Goal: Use online tool/utility: Utilize a website feature to perform a specific function

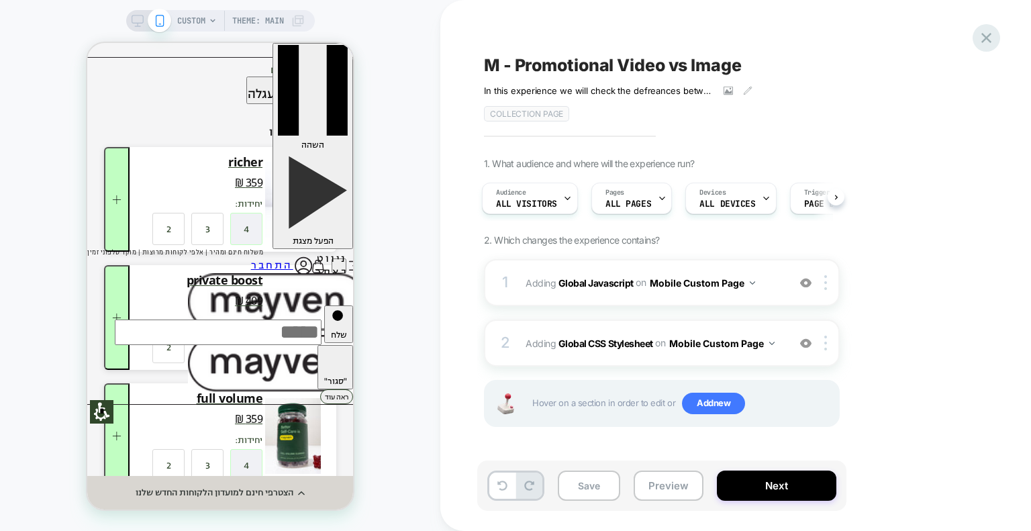
click at [994, 36] on icon at bounding box center [986, 38] width 18 height 18
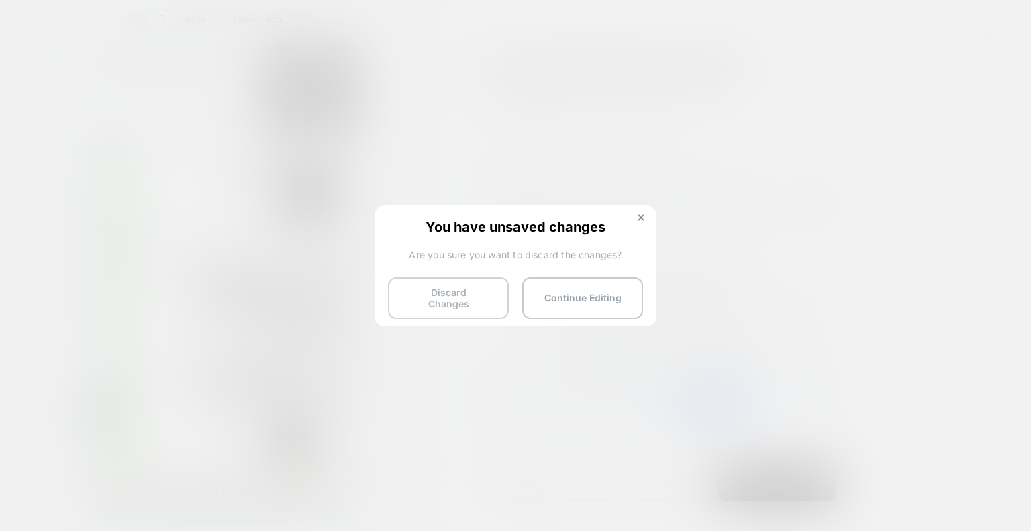
click at [463, 296] on button "Discard Changes" at bounding box center [448, 298] width 121 height 42
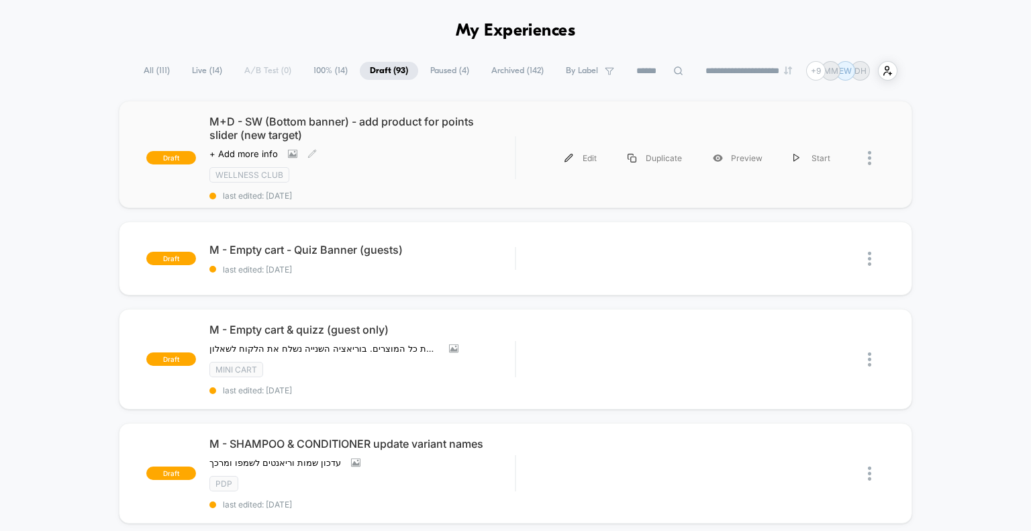
scroll to position [67, 0]
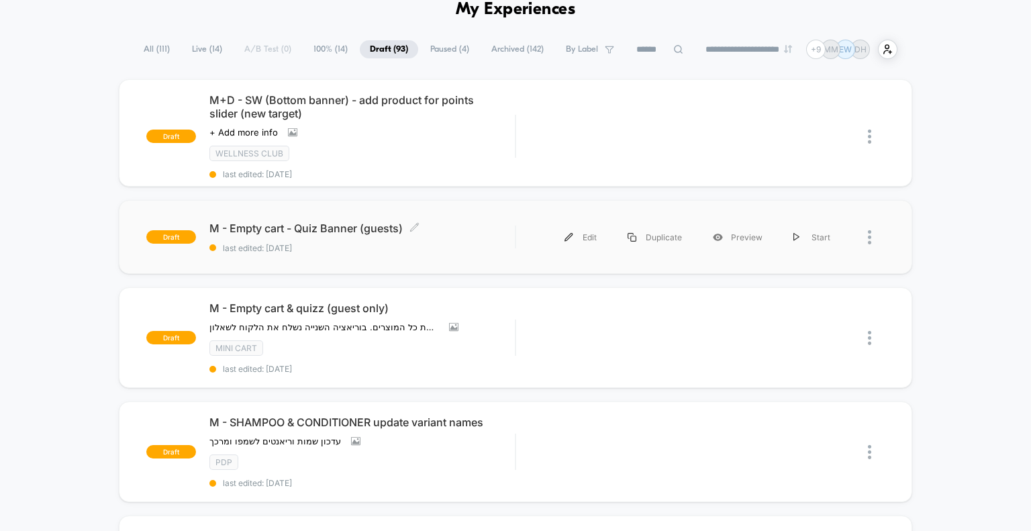
click at [341, 251] on span "last edited: [DATE]" at bounding box center [362, 248] width 306 height 10
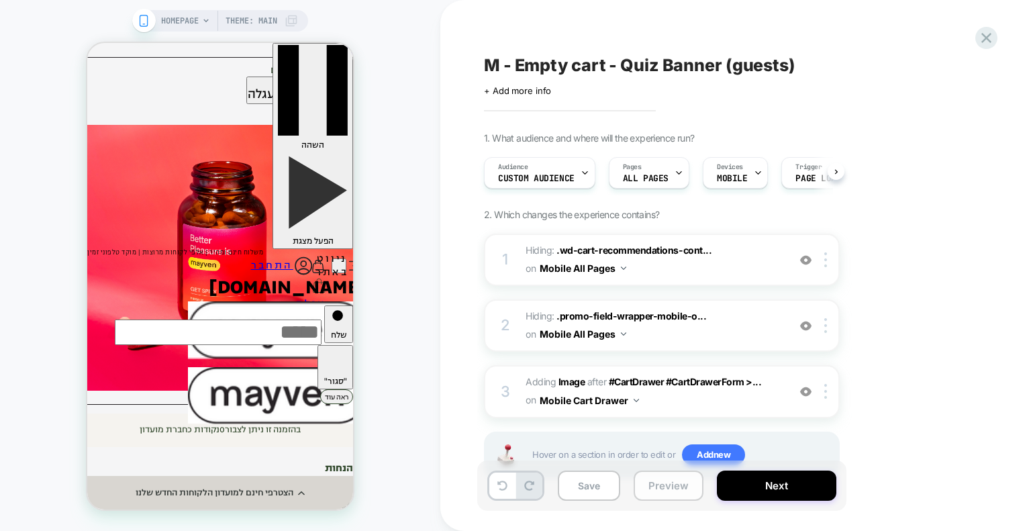
click at [670, 490] on button "Preview" at bounding box center [668, 485] width 70 height 30
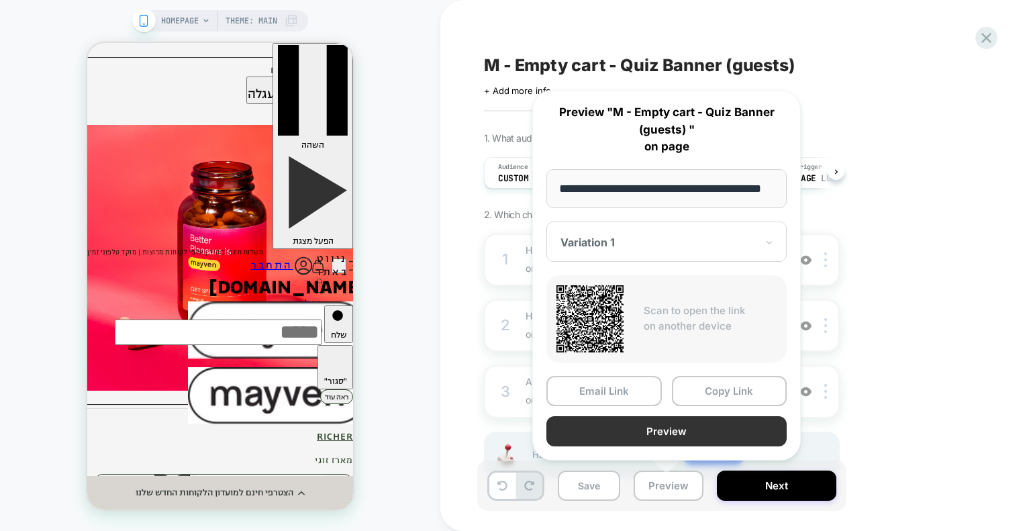
scroll to position [0, 32]
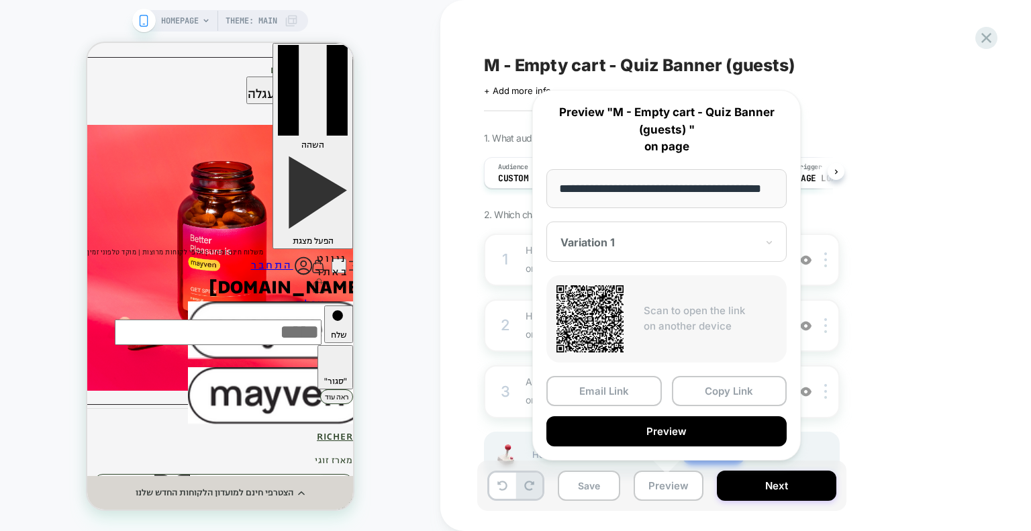
click at [647, 432] on button "Preview" at bounding box center [666, 431] width 240 height 30
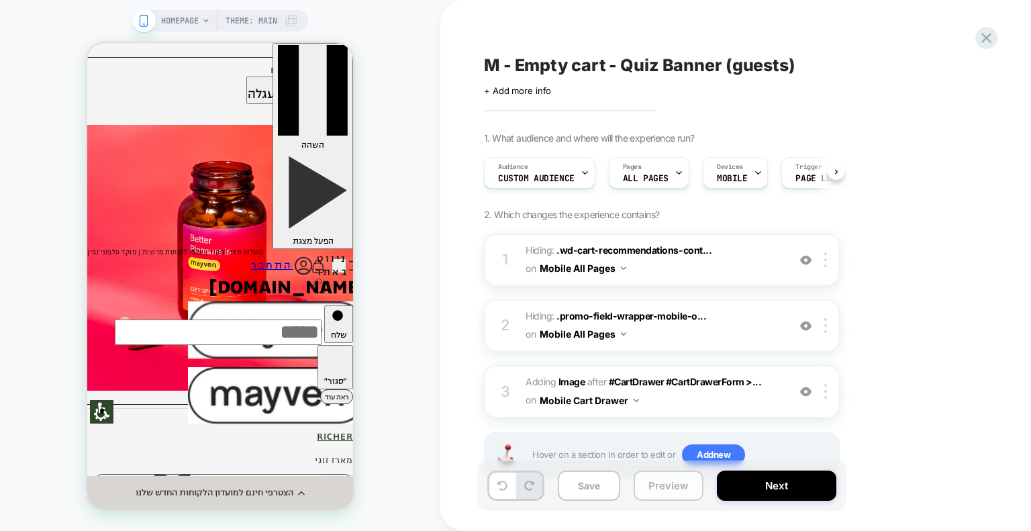
click at [676, 485] on button "Preview" at bounding box center [668, 485] width 70 height 30
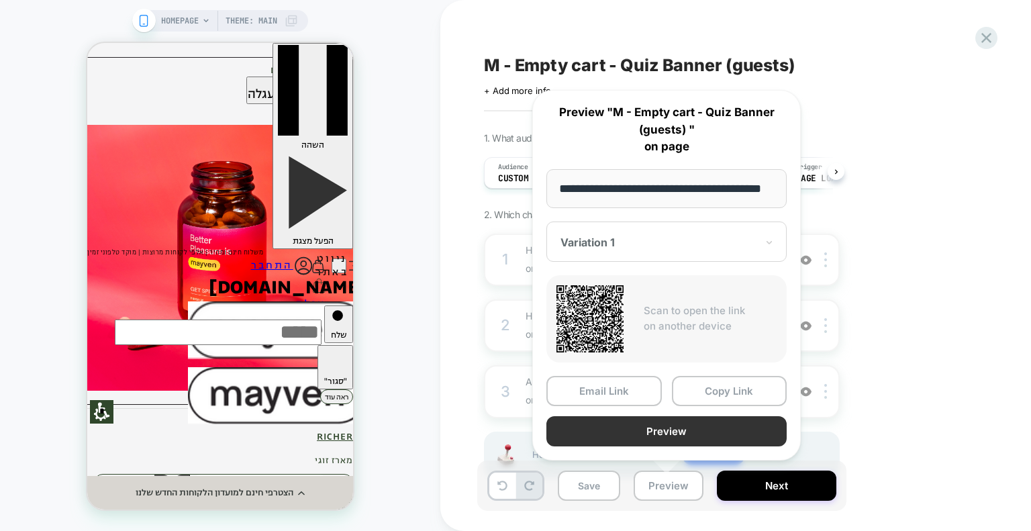
click at [653, 437] on button "Preview" at bounding box center [666, 431] width 240 height 30
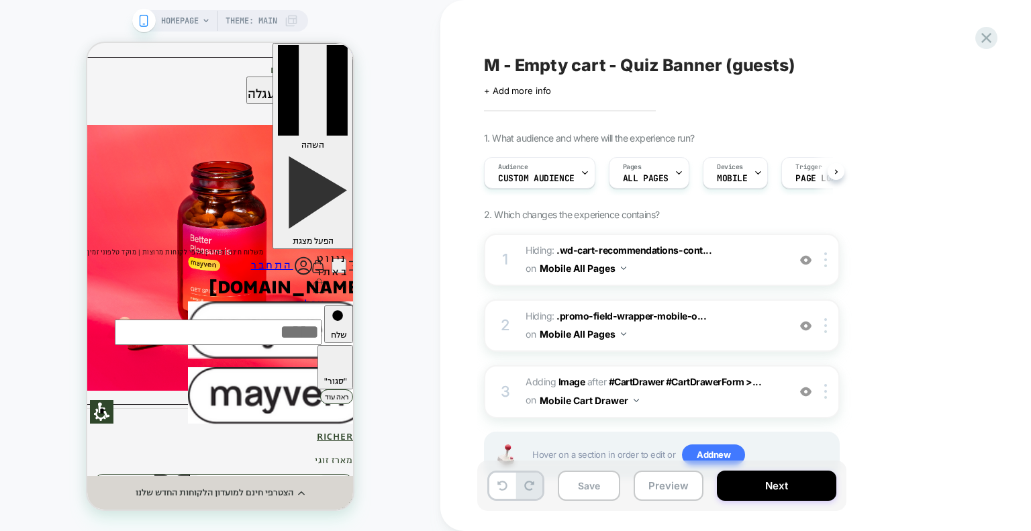
click at [518, 64] on span "M - Empty cart - Quiz Banner (guests)" at bounding box center [639, 65] width 311 height 20
click at [518, 64] on textarea "**********" at bounding box center [707, 65] width 446 height 20
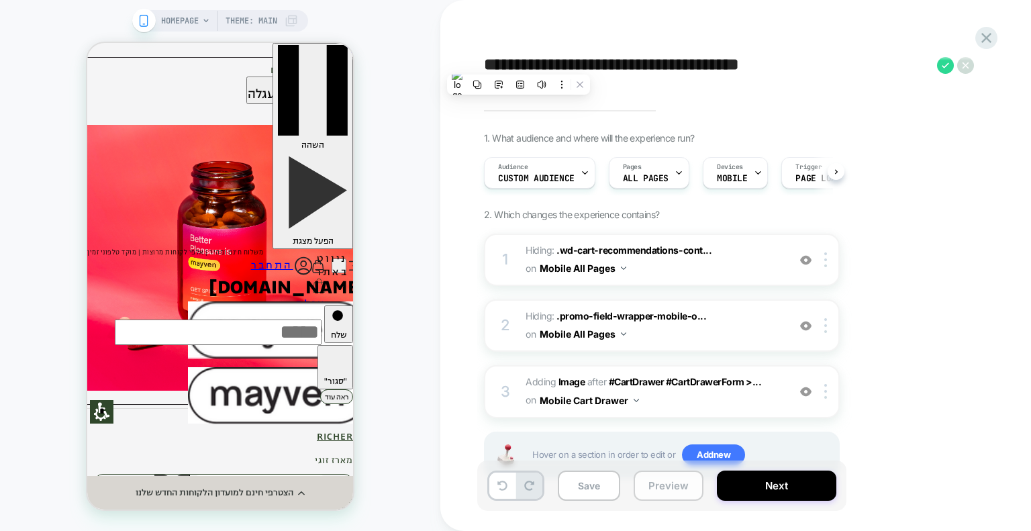
click at [657, 485] on button "Preview" at bounding box center [668, 485] width 70 height 30
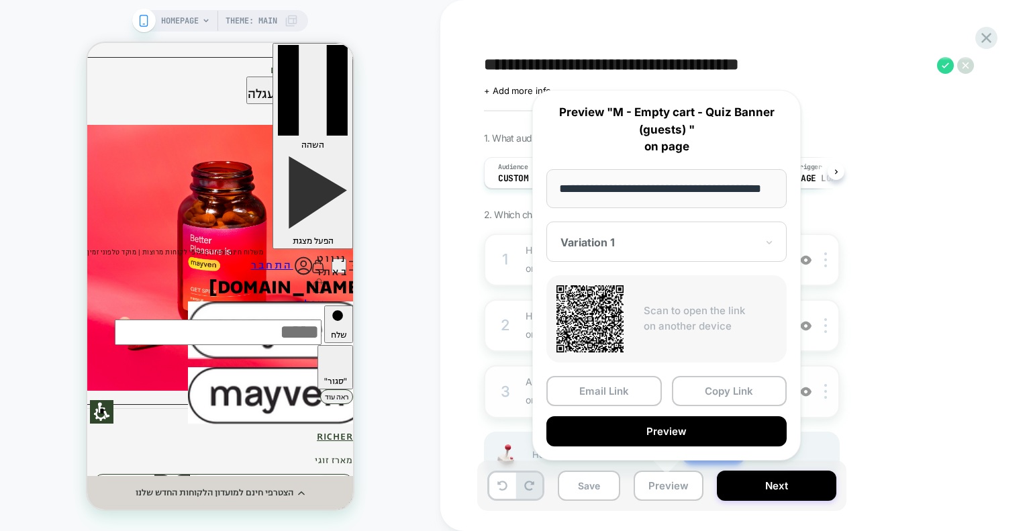
click at [704, 394] on button "Copy Link" at bounding box center [729, 391] width 115 height 30
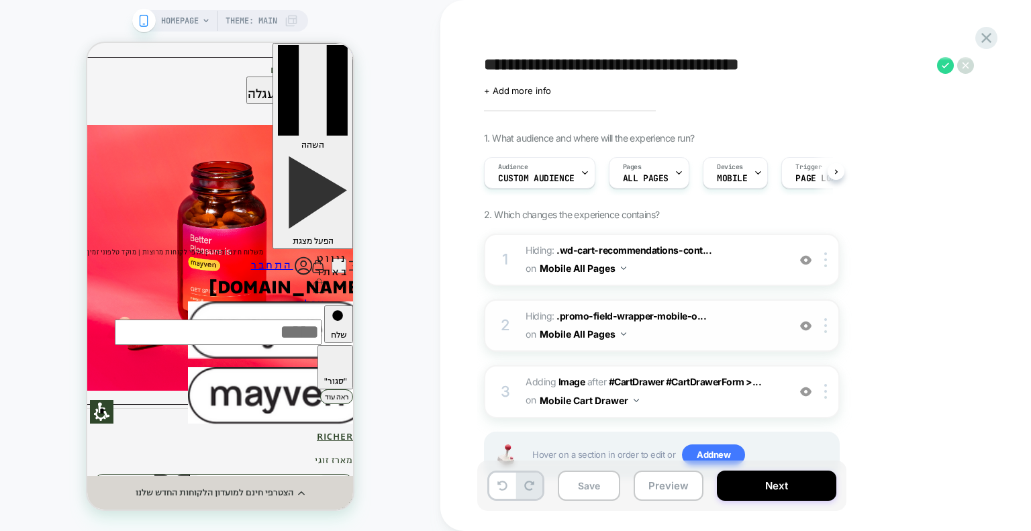
scroll to position [46, 0]
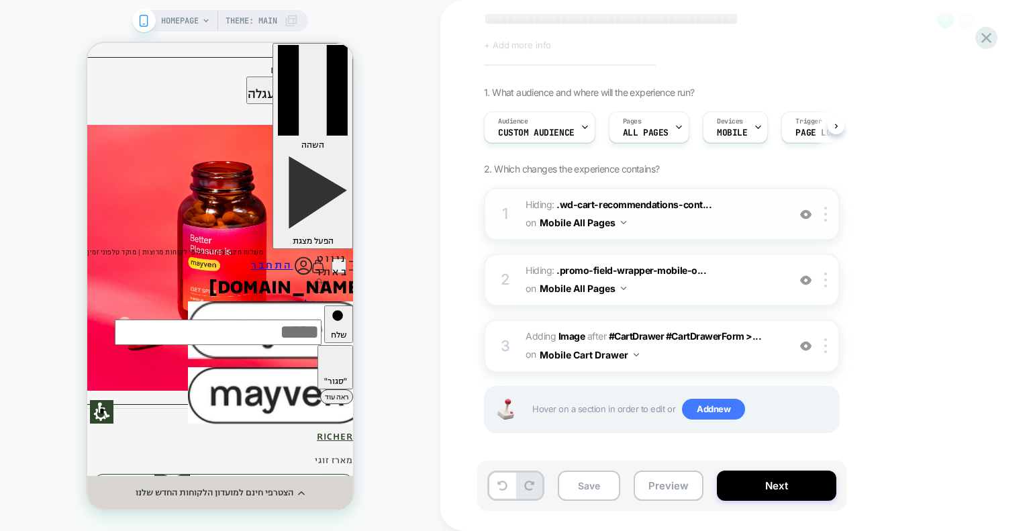
click at [692, 221] on span "Hiding : .wd-cart-recommendations-cont... .wd-cart-recommendations-container on…" at bounding box center [653, 214] width 256 height 36
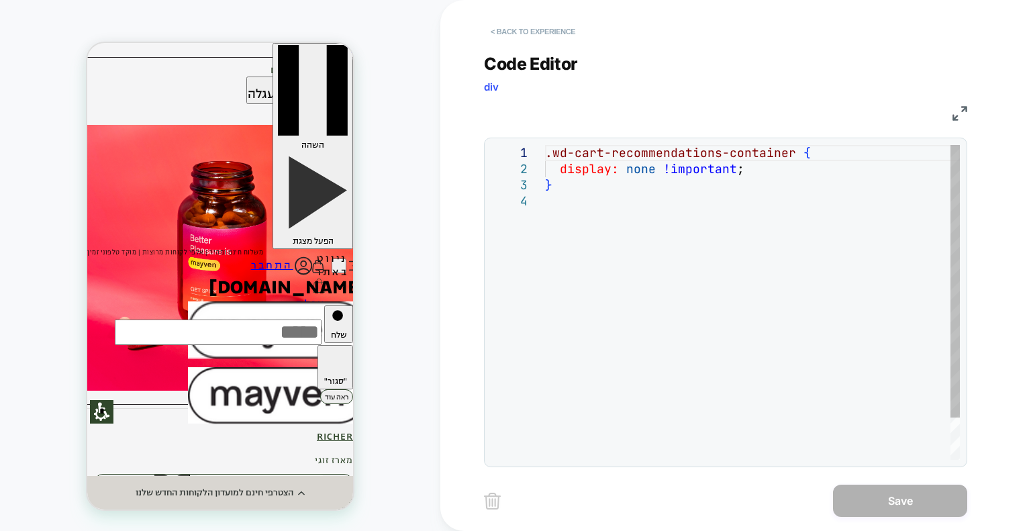
click at [507, 34] on button "< Back to experience" at bounding box center [533, 31] width 98 height 21
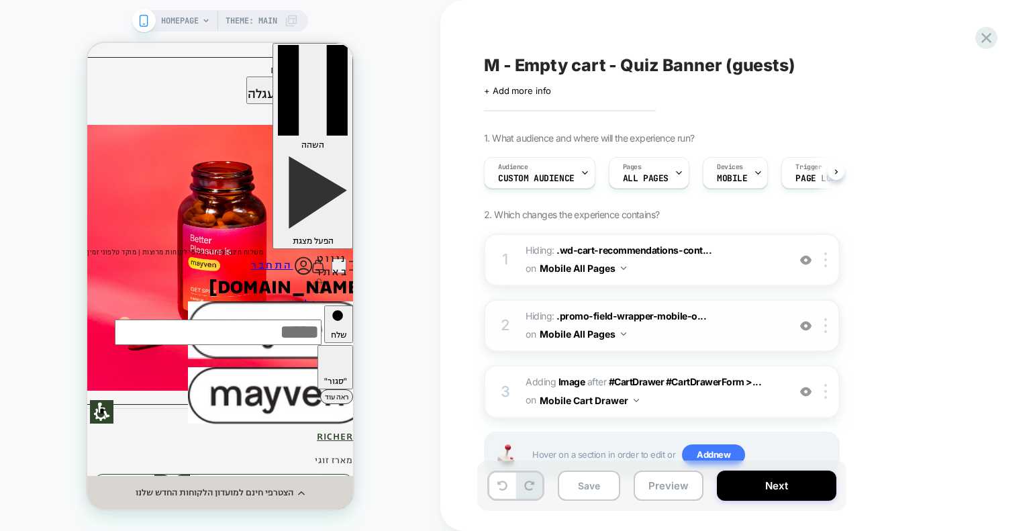
scroll to position [0, 0]
click at [711, 334] on span "Hiding : .promo-field-wrapper-mobile-o... .promo-field-wrapper-mobile-only > .p…" at bounding box center [653, 325] width 256 height 36
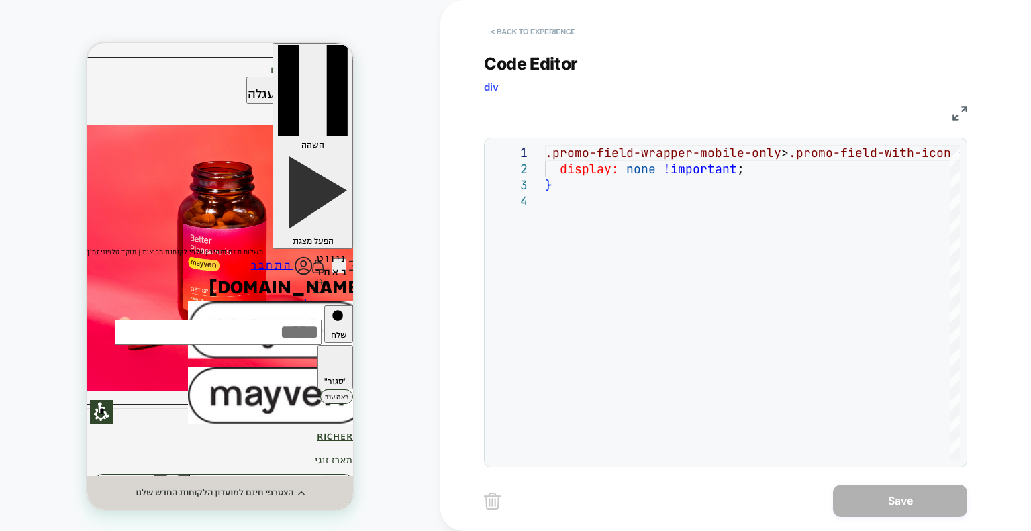
click at [492, 32] on button "< Back to experience" at bounding box center [533, 31] width 98 height 21
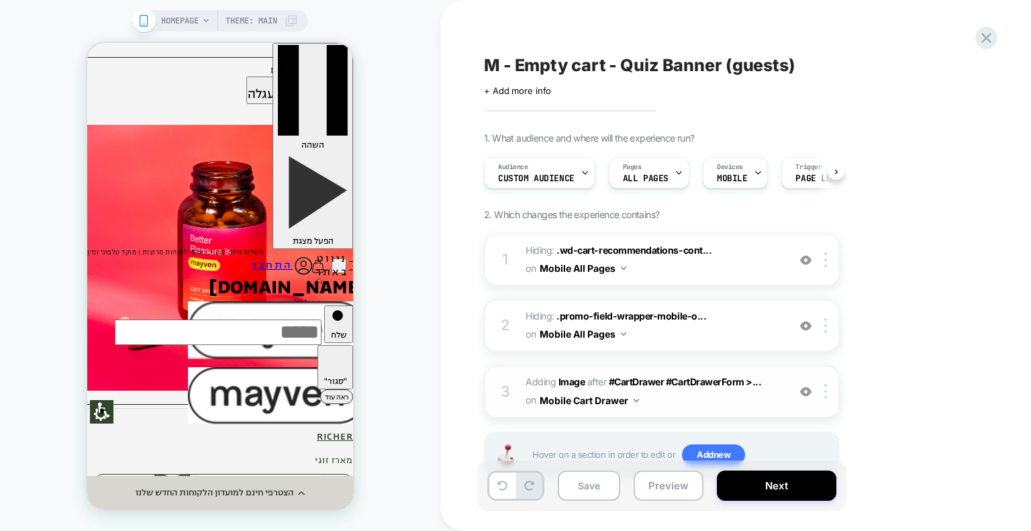
click at [694, 401] on span "#_loomi_addon_1757508271851 Adding Image AFTER #CartDrawer #CartDrawerForm >...…" at bounding box center [653, 391] width 256 height 36
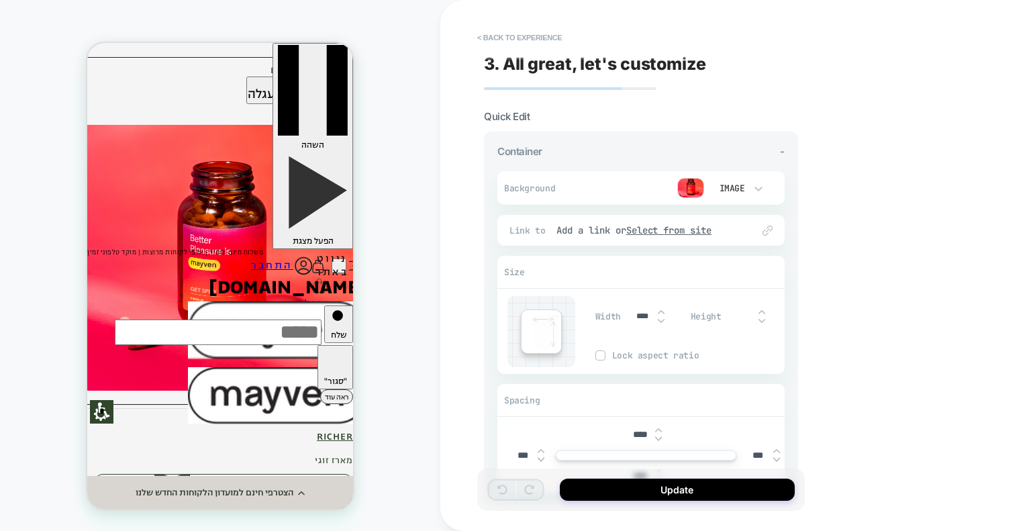
click at [700, 185] on img at bounding box center [690, 188] width 27 height 20
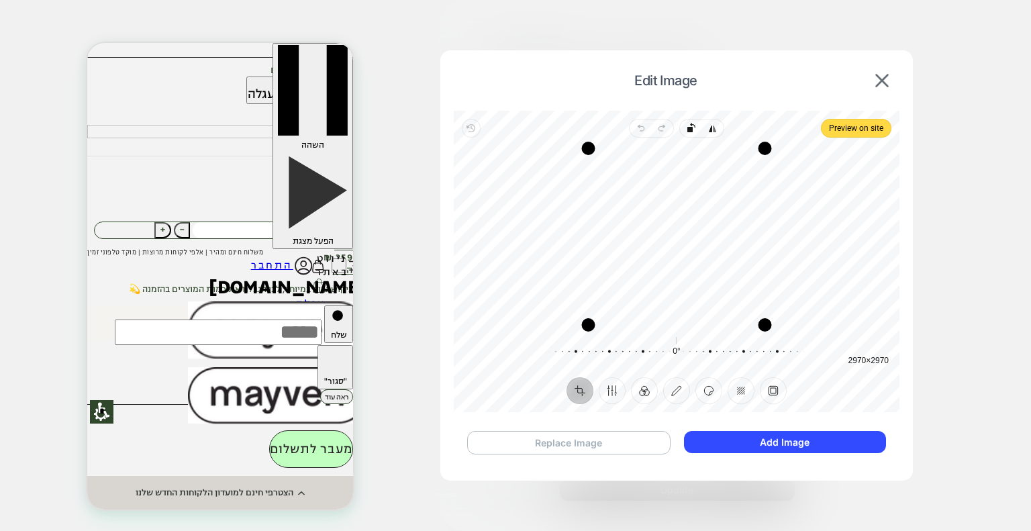
click at [617, 448] on button "Replace Image" at bounding box center [568, 442] width 203 height 23
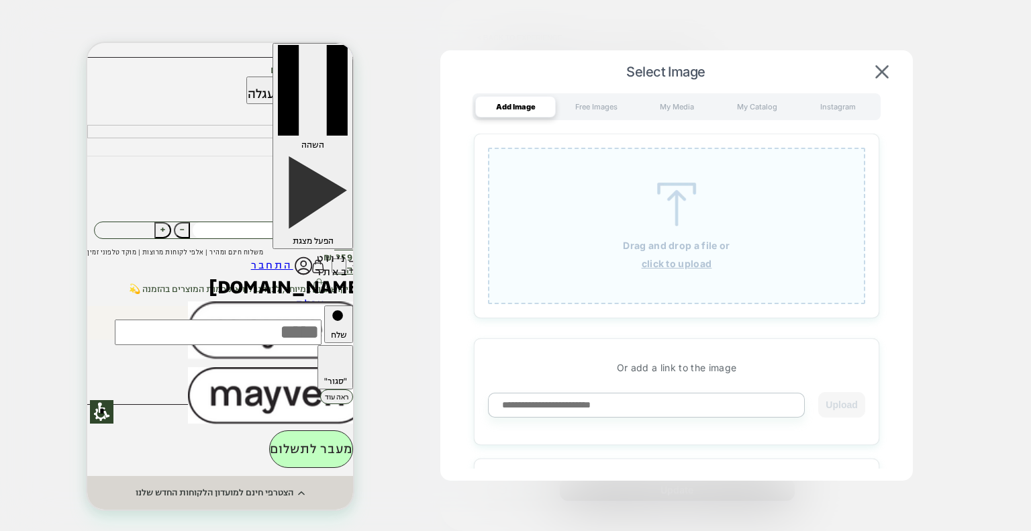
click at [690, 246] on p "Drag and drop a file or" at bounding box center [676, 245] width 107 height 11
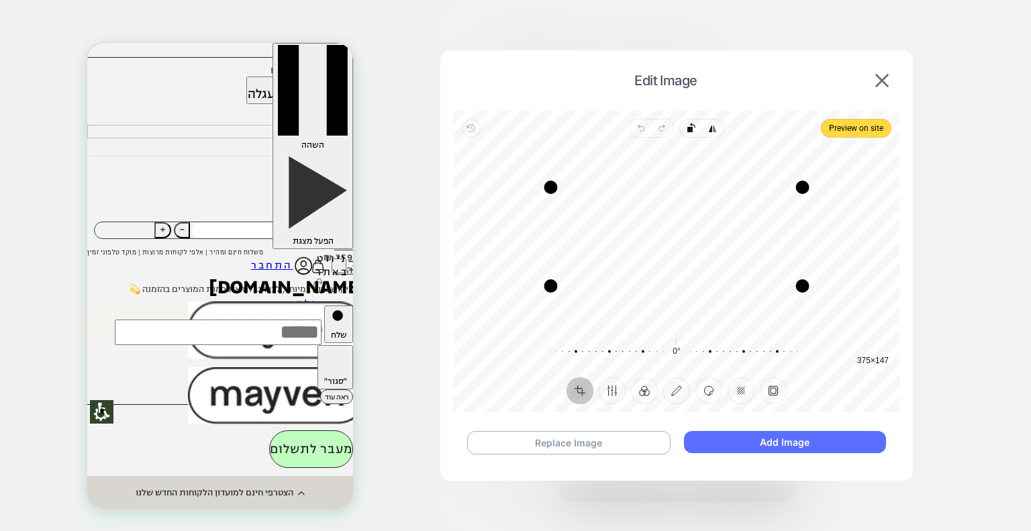
click at [794, 442] on button "Add Image" at bounding box center [785, 442] width 202 height 22
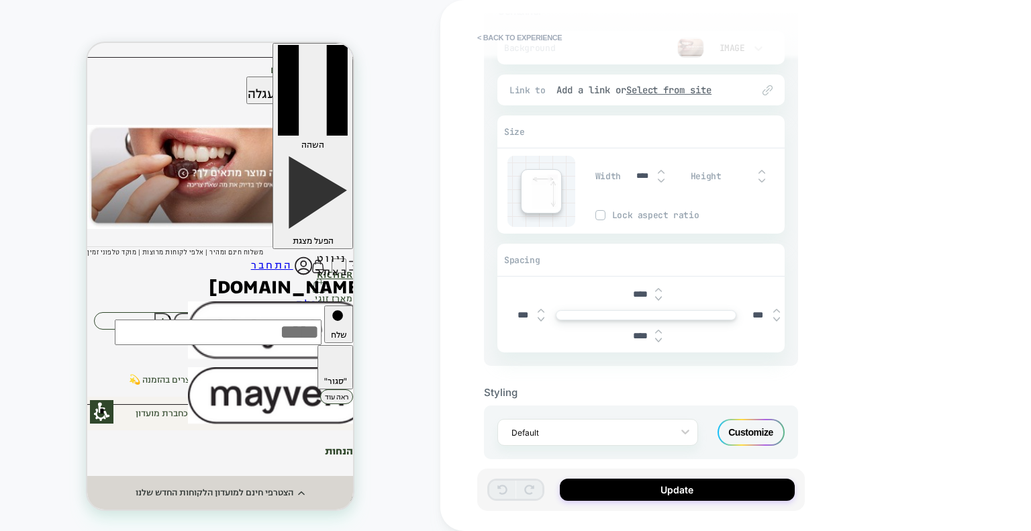
scroll to position [155, 0]
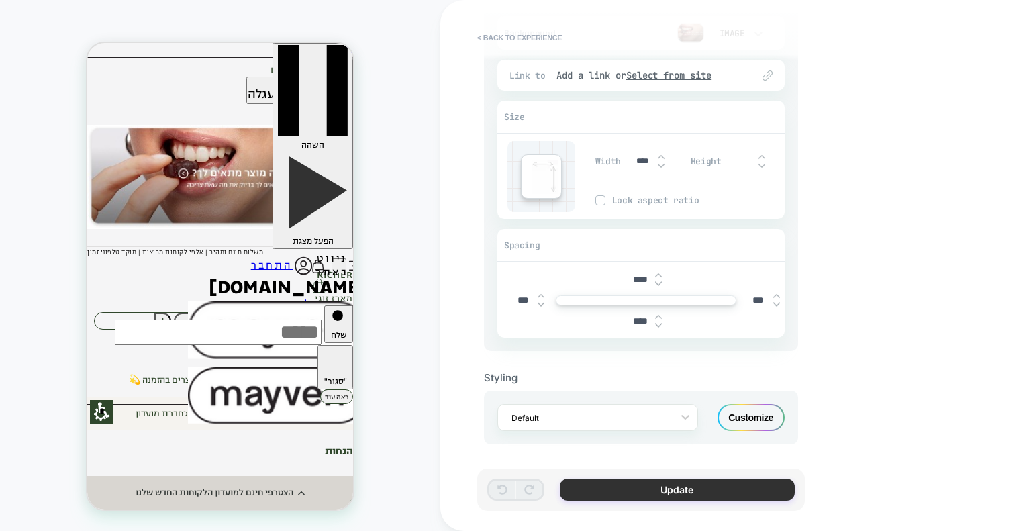
click at [702, 490] on button "Update" at bounding box center [677, 489] width 235 height 22
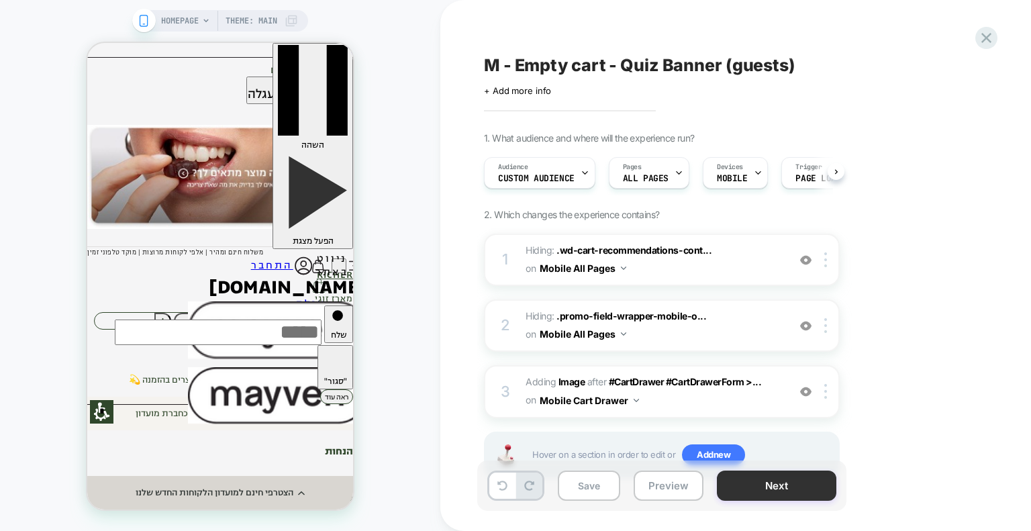
scroll to position [0, 0]
drag, startPoint x: 584, startPoint y: 488, endPoint x: 702, endPoint y: 471, distance: 119.4
click at [584, 488] on button "Save" at bounding box center [589, 485] width 62 height 30
click at [649, 483] on button "Preview" at bounding box center [668, 485] width 70 height 30
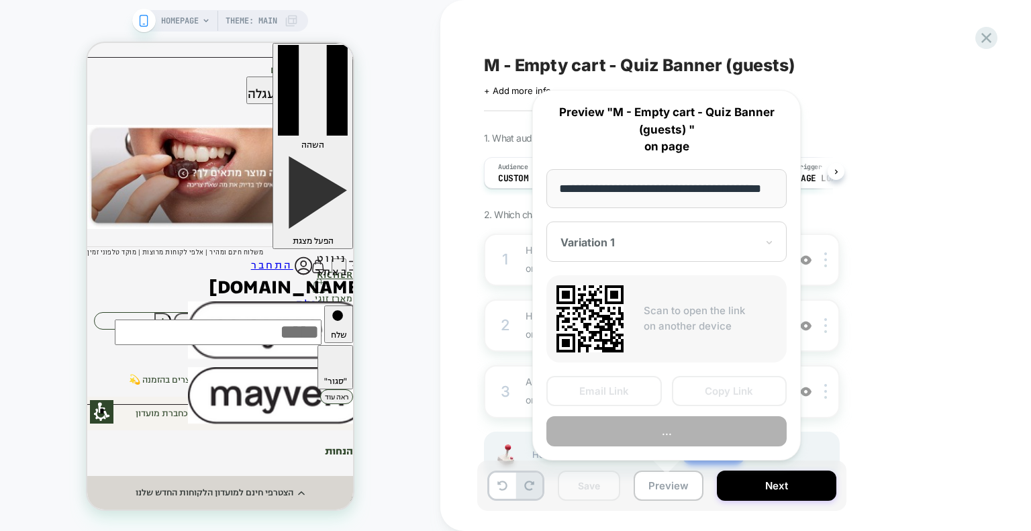
scroll to position [0, 32]
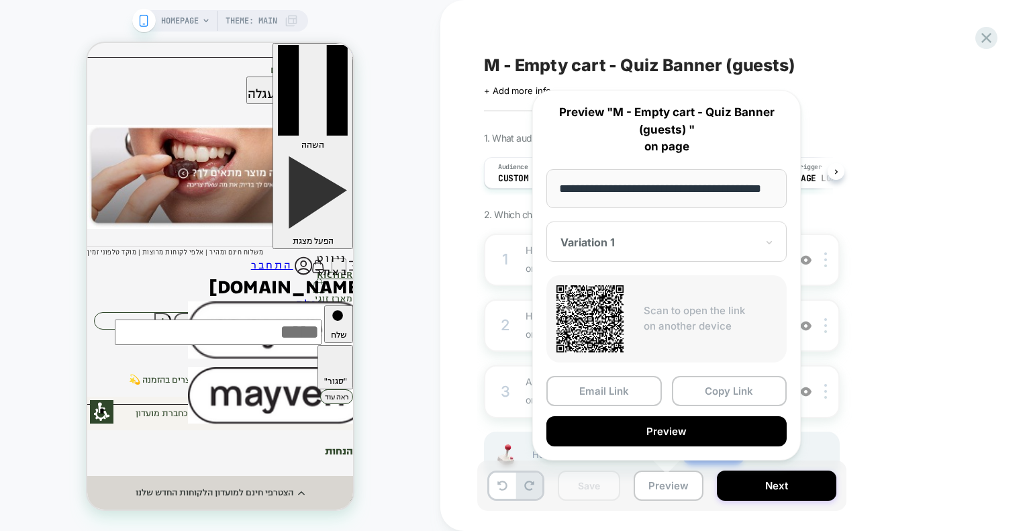
click at [723, 391] on button "Copy Link" at bounding box center [729, 391] width 115 height 30
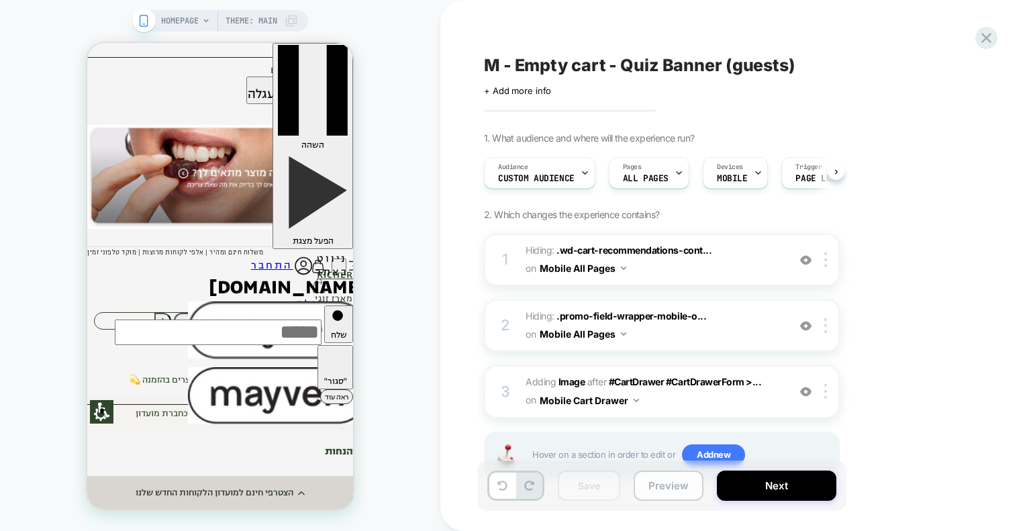
click at [670, 492] on button "Preview" at bounding box center [668, 485] width 70 height 30
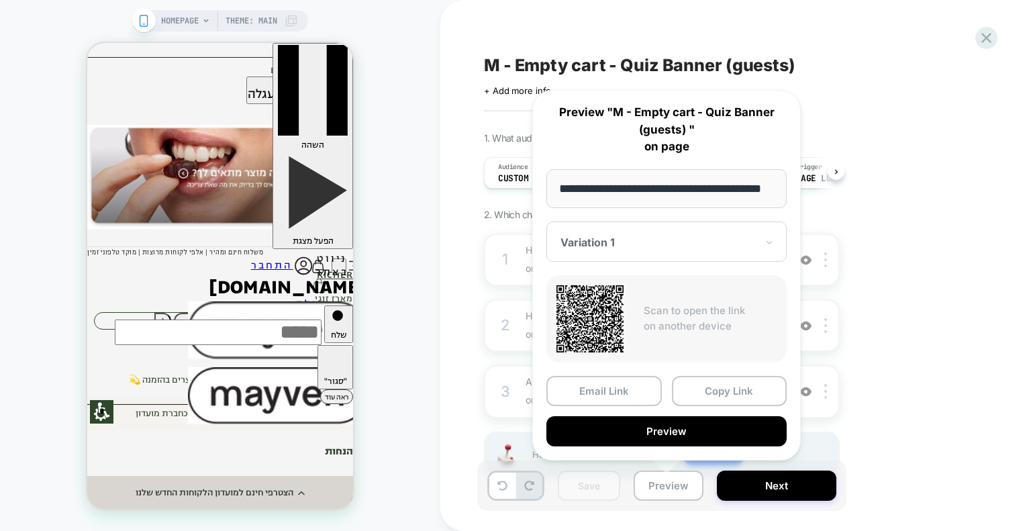
scroll to position [0, 32]
click at [719, 388] on button "Copy Link" at bounding box center [729, 391] width 115 height 30
